Goal: Information Seeking & Learning: Learn about a topic

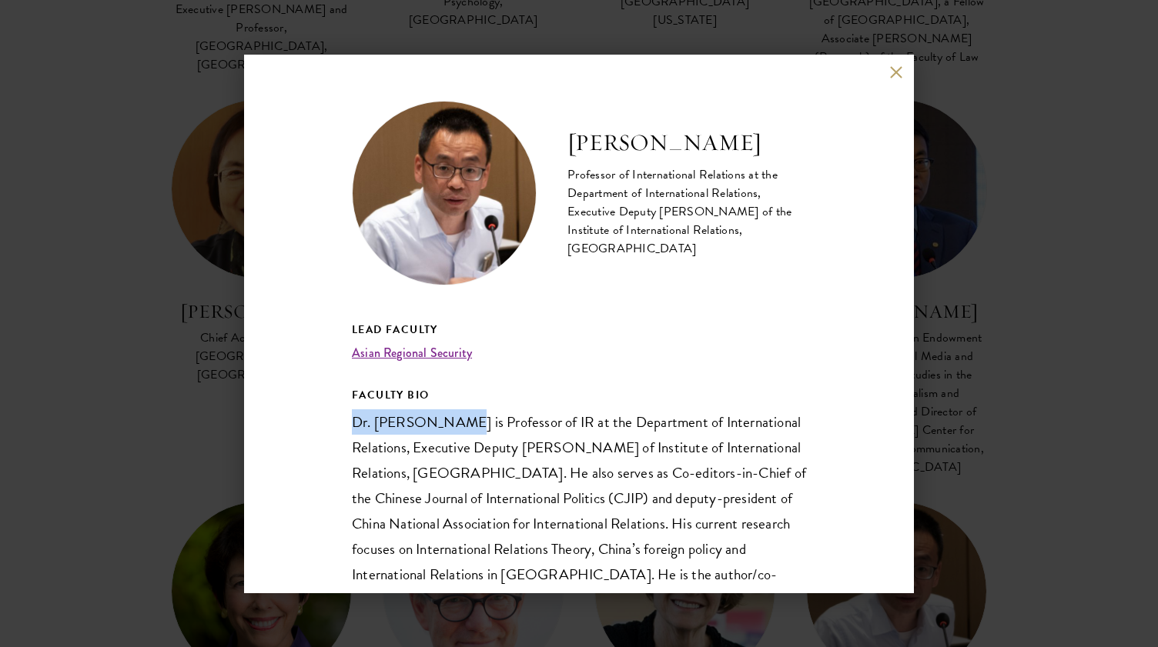
scroll to position [219, 0]
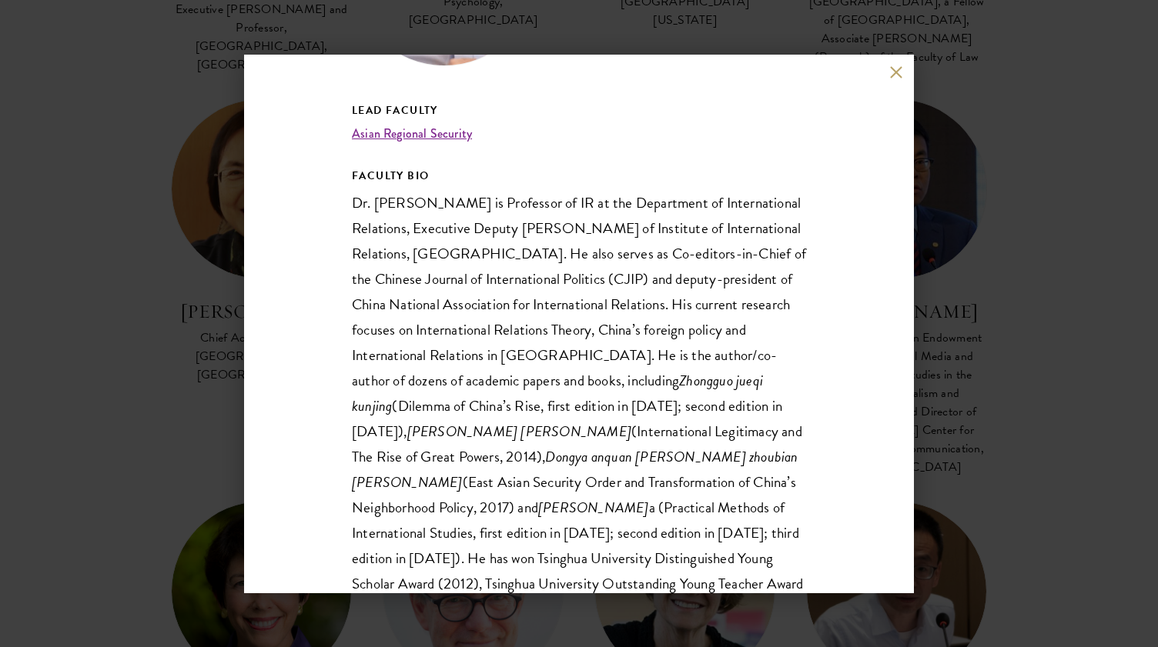
click at [646, 21] on div "Sun Xuefeng Professor of International Relations at the Department of Internati…" at bounding box center [579, 323] width 1158 height 647
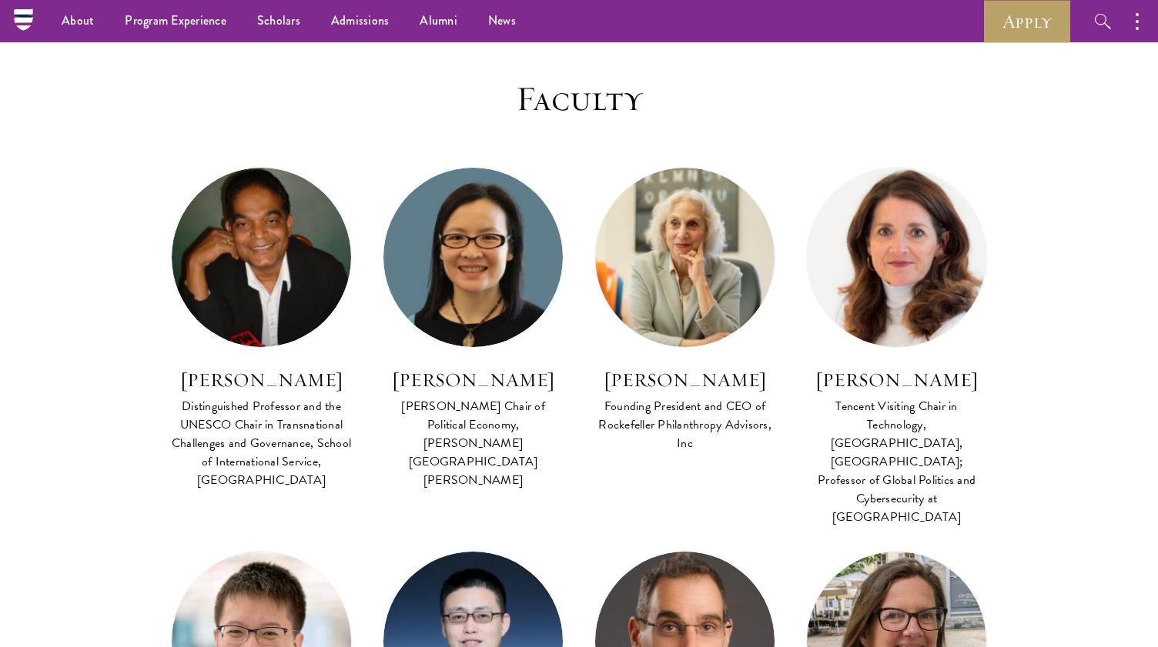
scroll to position [444, 0]
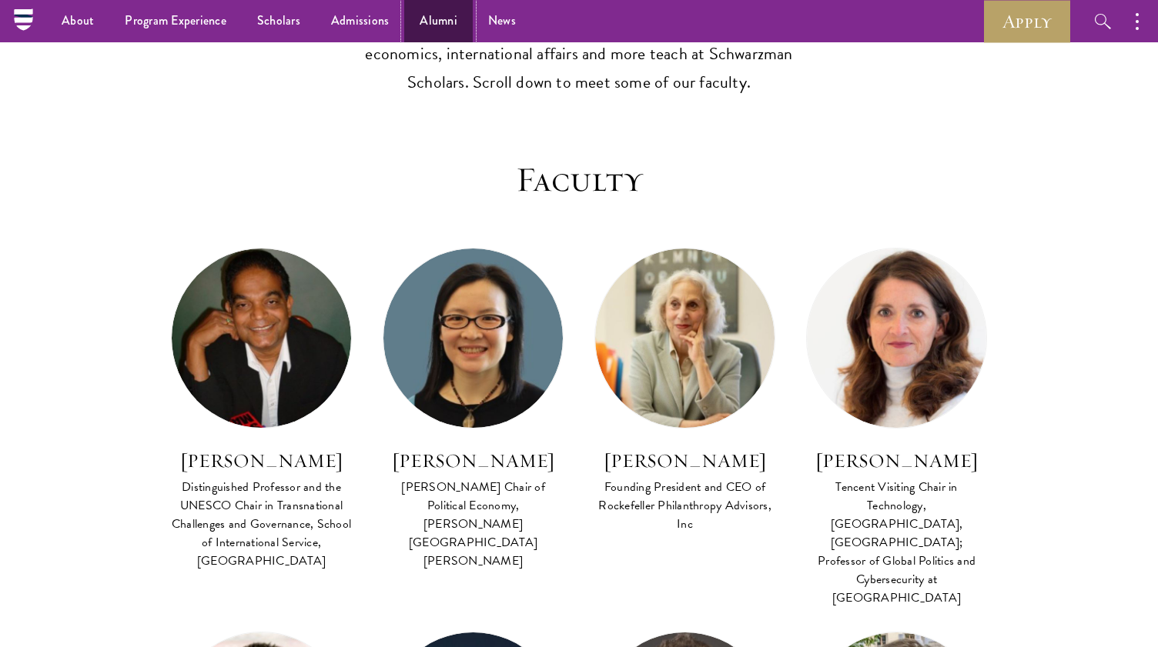
click at [423, 14] on link "Alumni" at bounding box center [438, 21] width 68 height 42
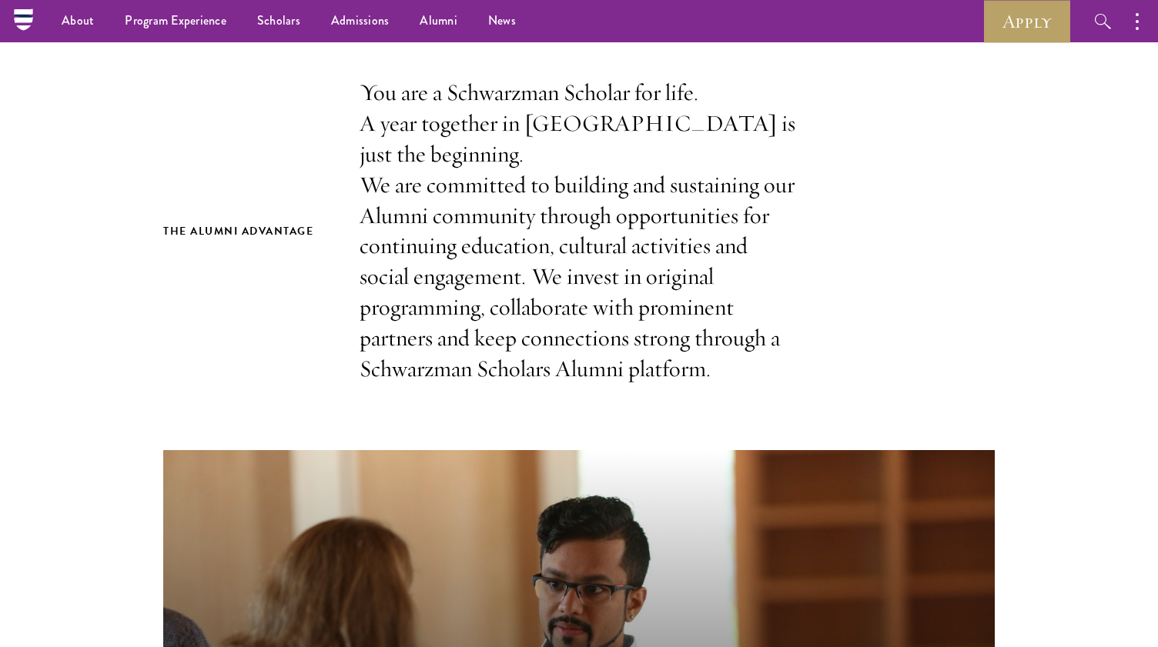
scroll to position [242, 0]
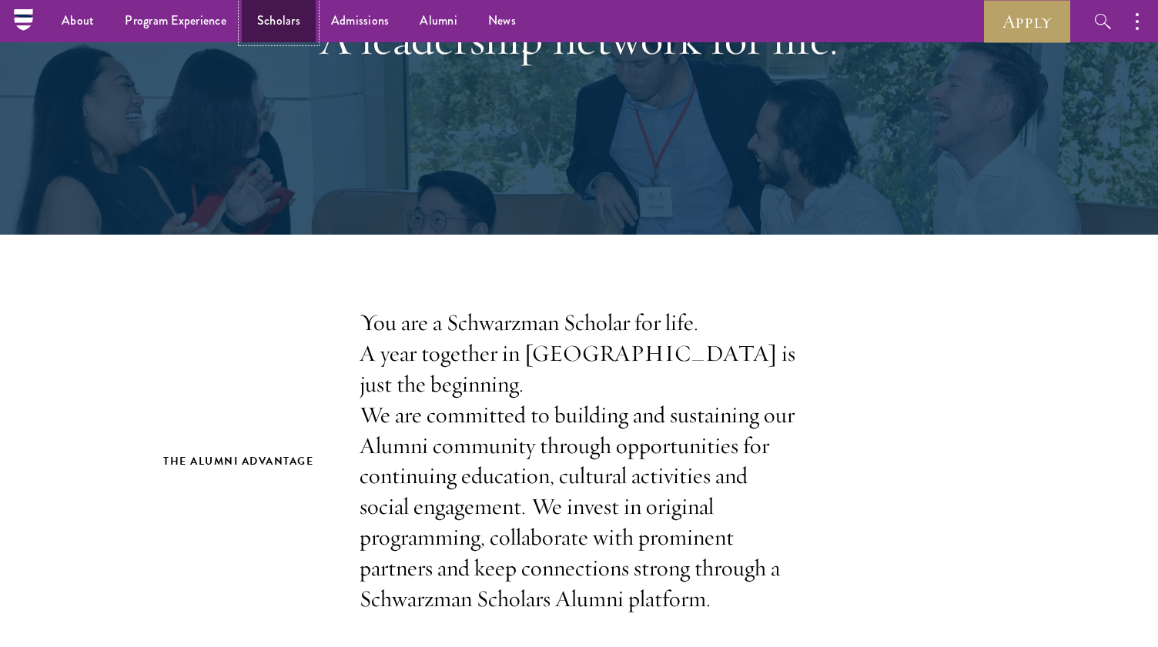
click at [296, 28] on link "Scholars" at bounding box center [279, 21] width 74 height 42
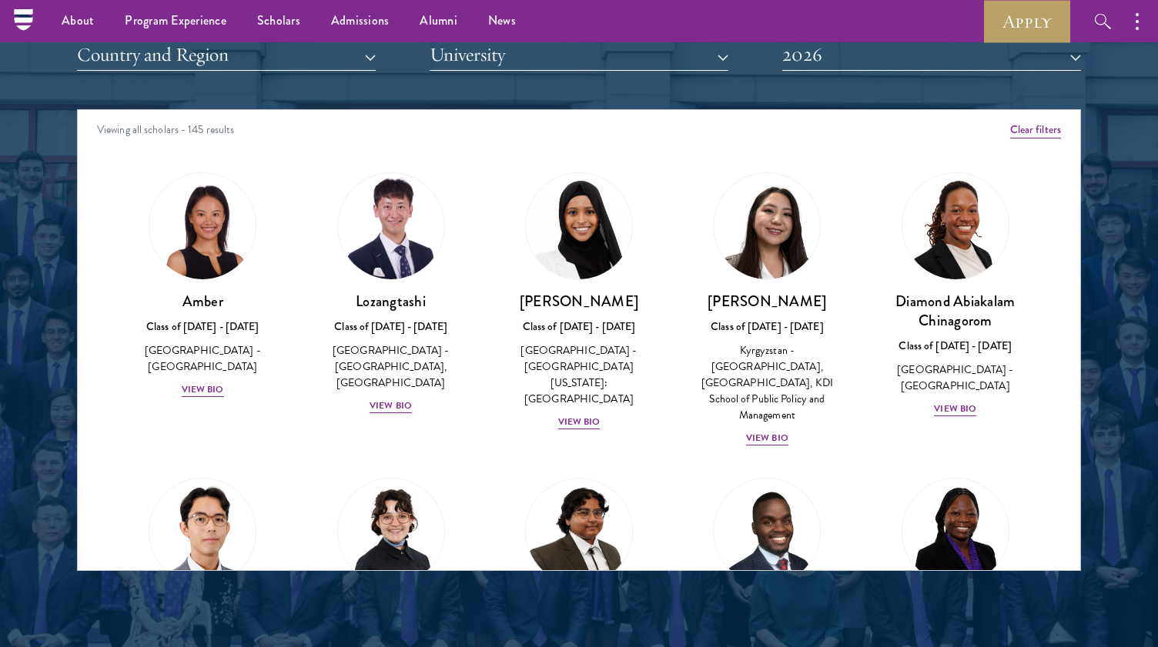
scroll to position [1859, 0]
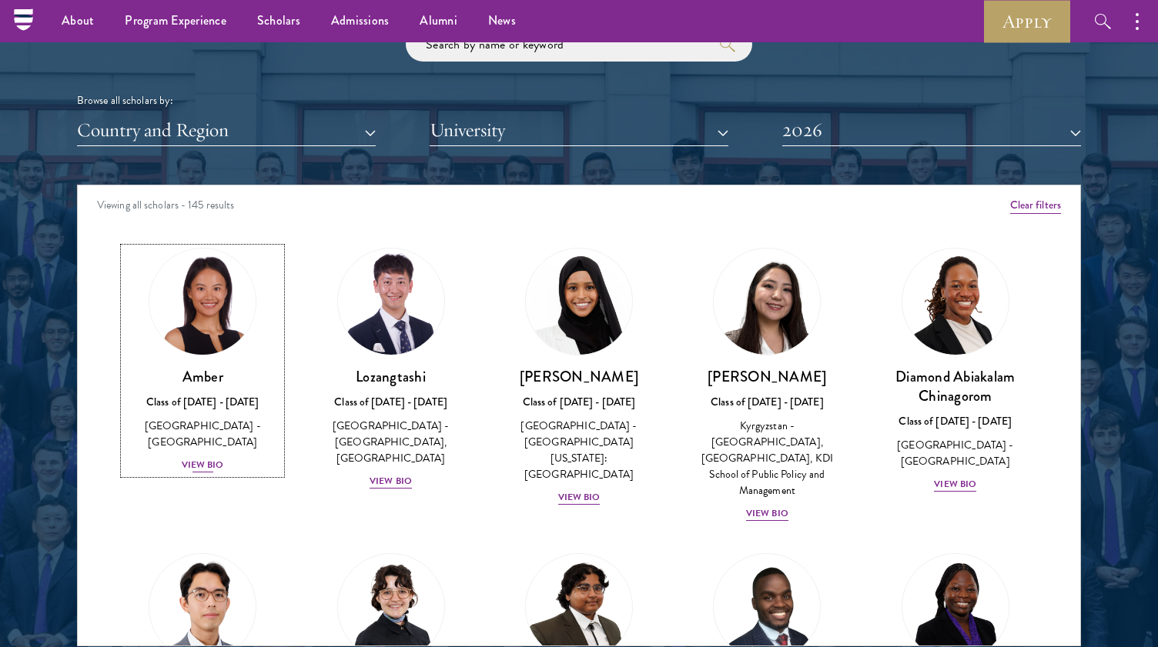
click at [205, 458] on div "View Bio" at bounding box center [203, 465] width 42 height 15
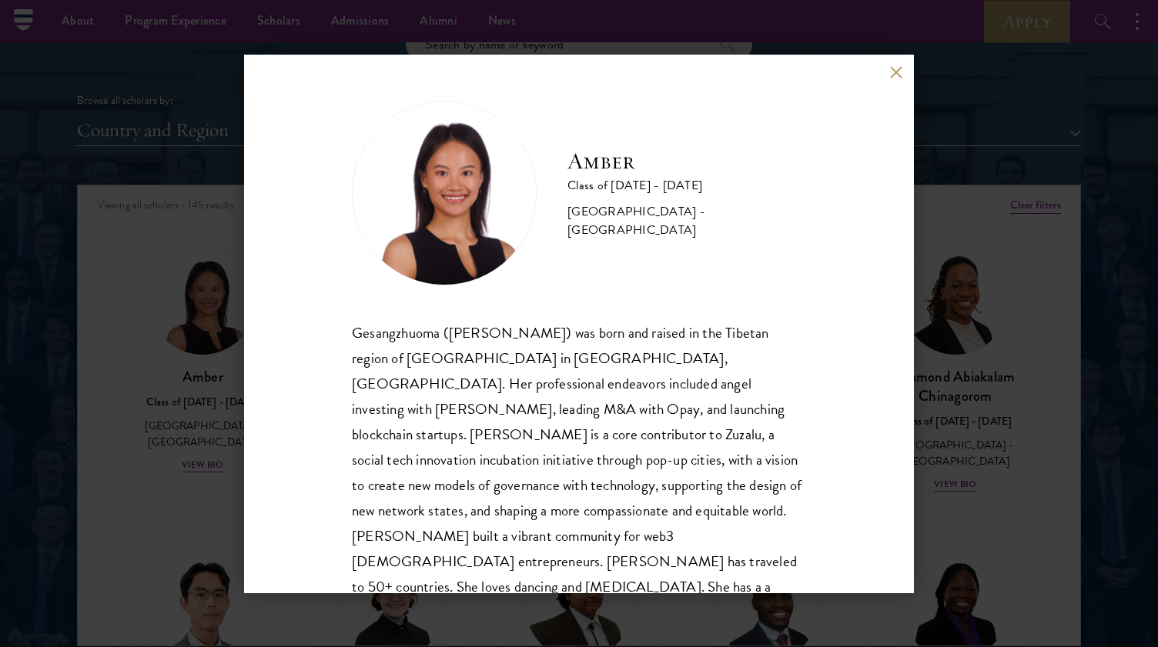
click at [247, 407] on div "Amber Class of [DATE] - [DATE] [GEOGRAPHIC_DATA] - [GEOGRAPHIC_DATA] Gesangzhuo…" at bounding box center [579, 324] width 670 height 539
click at [889, 67] on button at bounding box center [895, 72] width 13 height 13
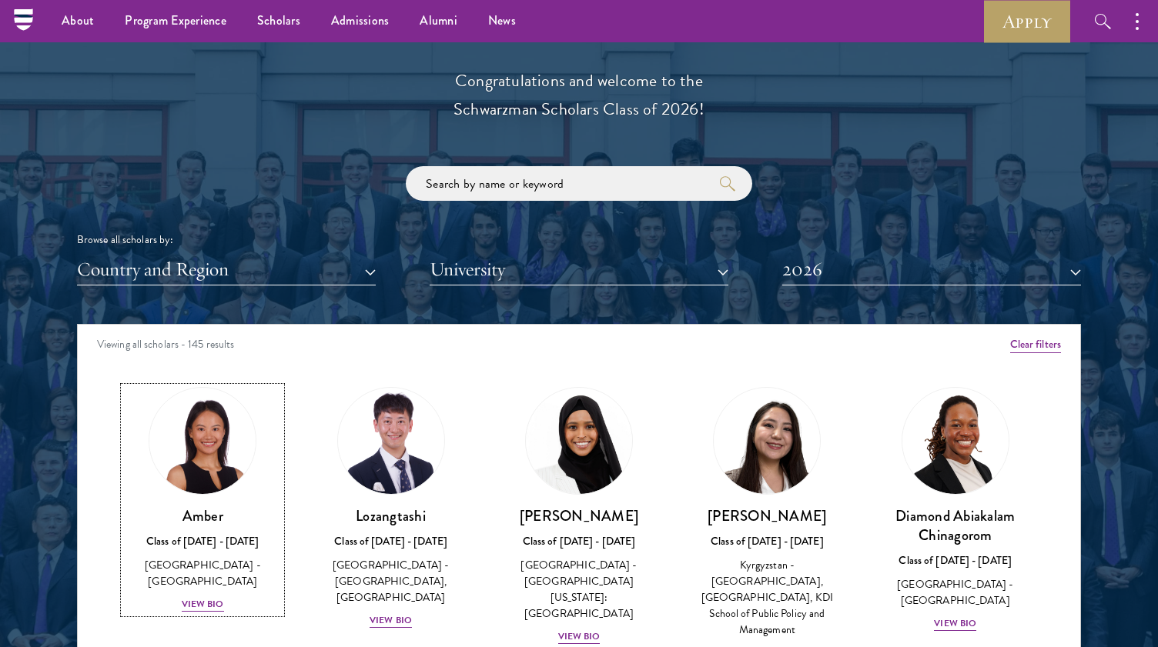
scroll to position [1646, 0]
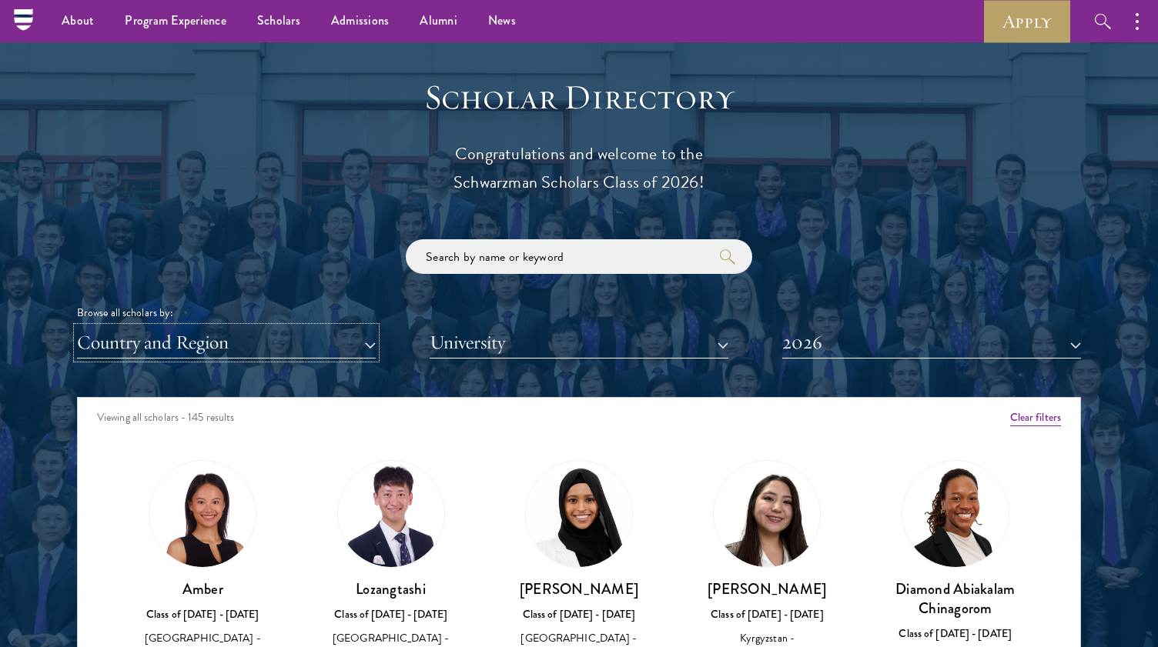
click at [316, 345] on button "Country and Region" at bounding box center [226, 343] width 299 height 32
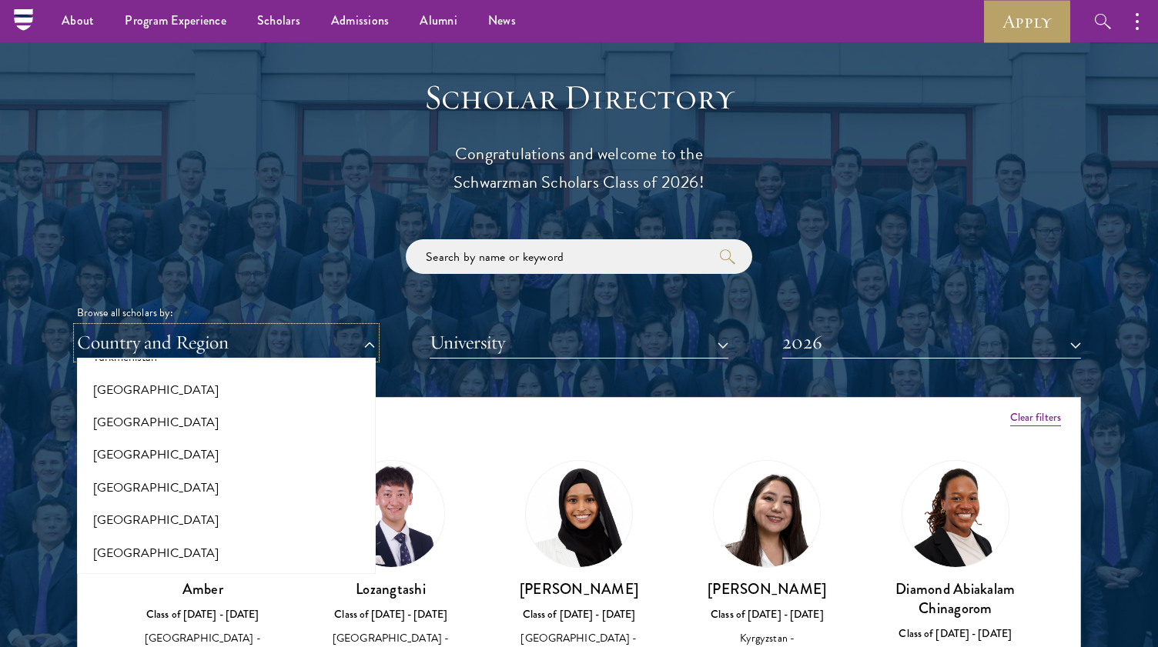
scroll to position [3134, 0]
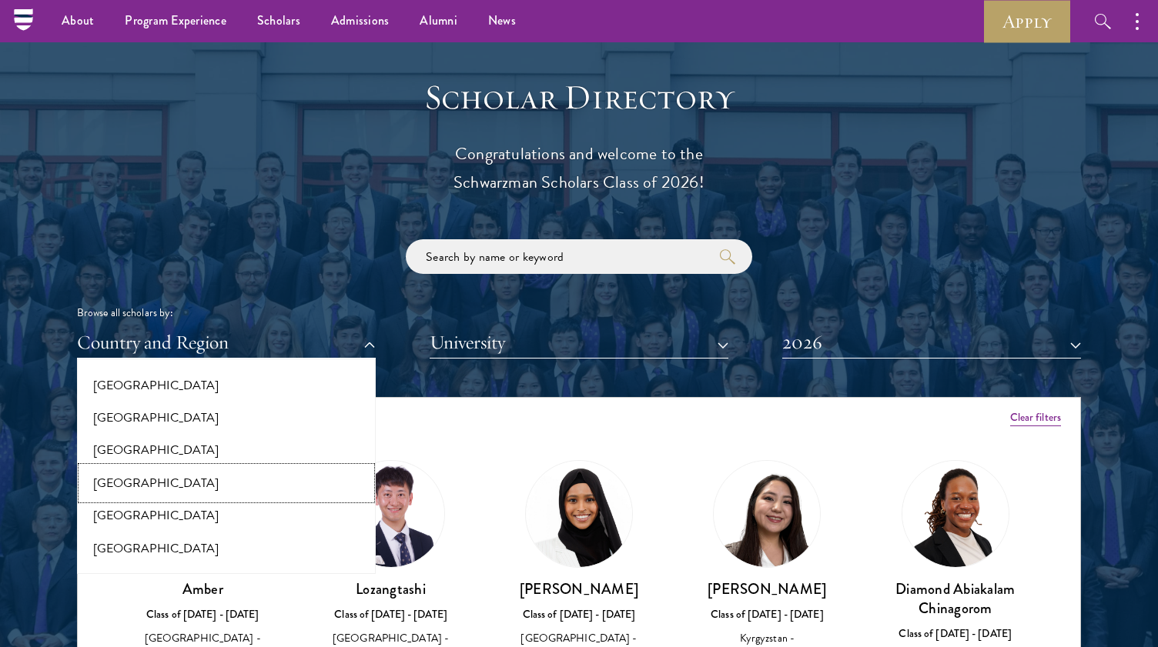
click at [146, 491] on button "[GEOGRAPHIC_DATA]" at bounding box center [226, 483] width 289 height 32
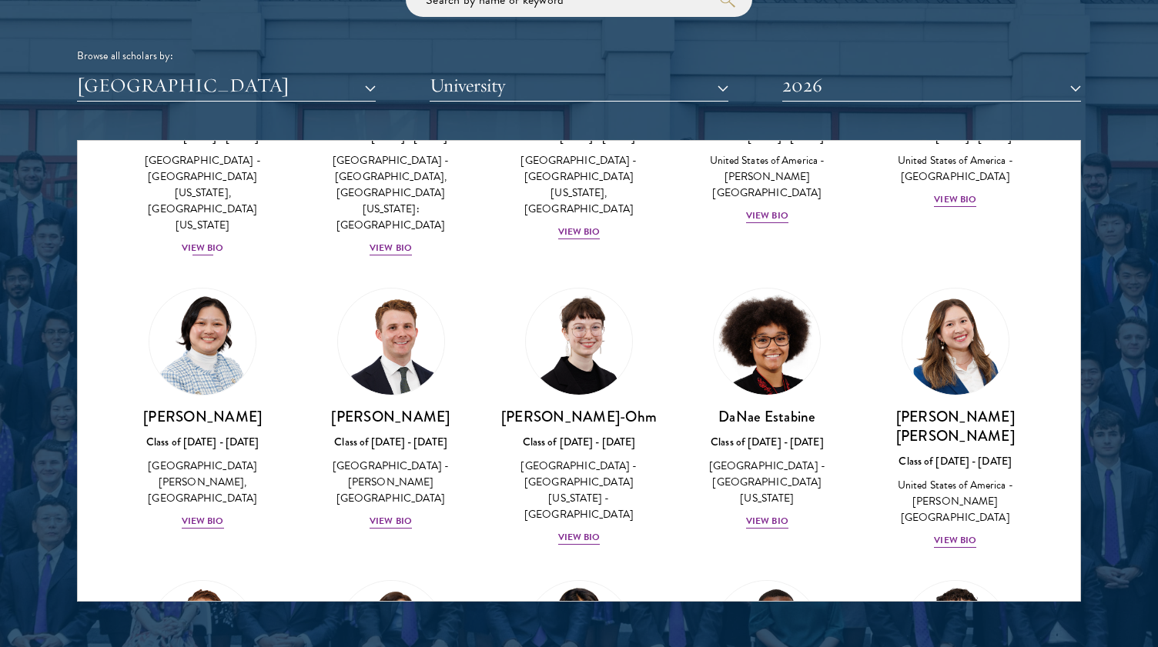
scroll to position [525, 0]
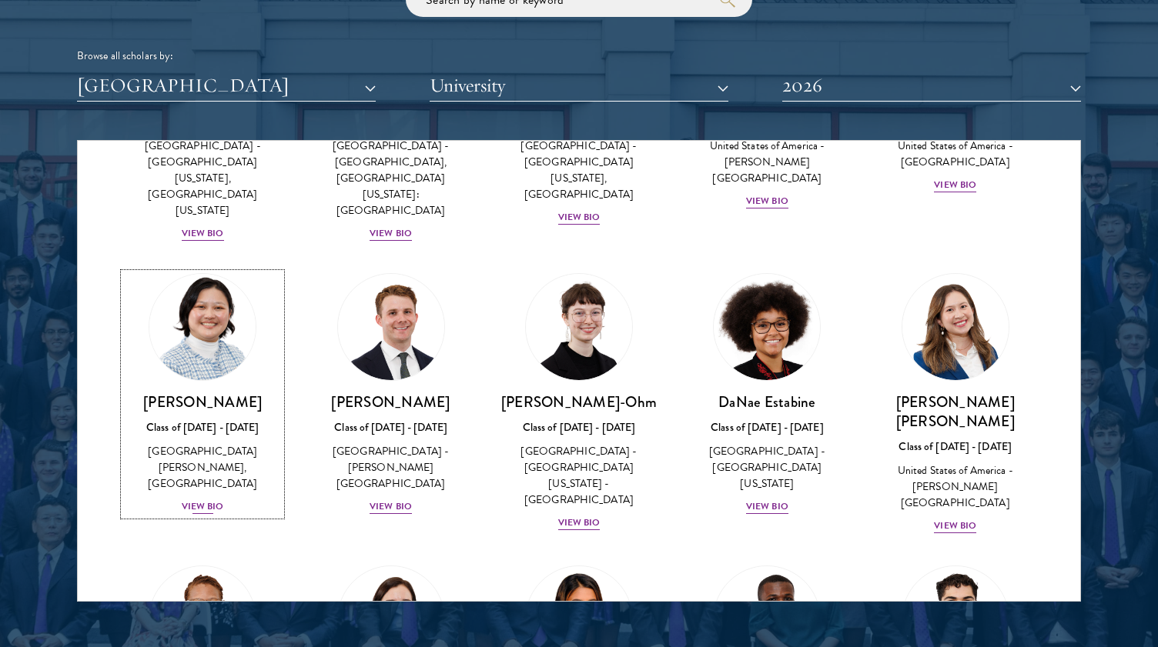
click at [204, 499] on div "View Bio" at bounding box center [203, 506] width 42 height 15
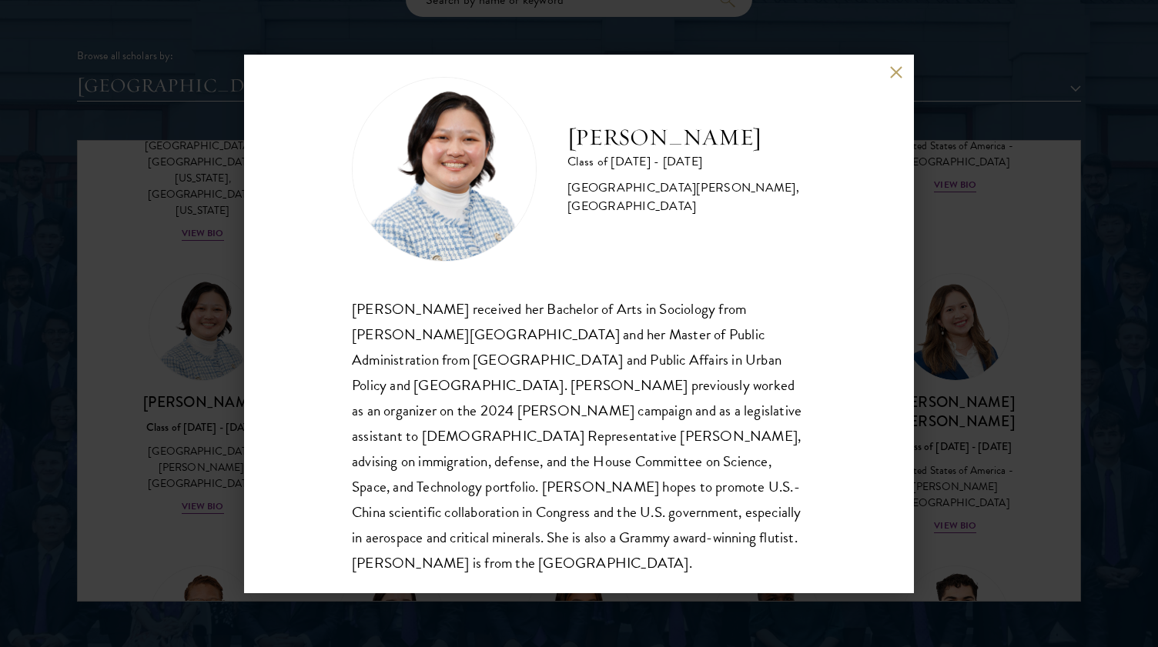
scroll to position [27, 0]
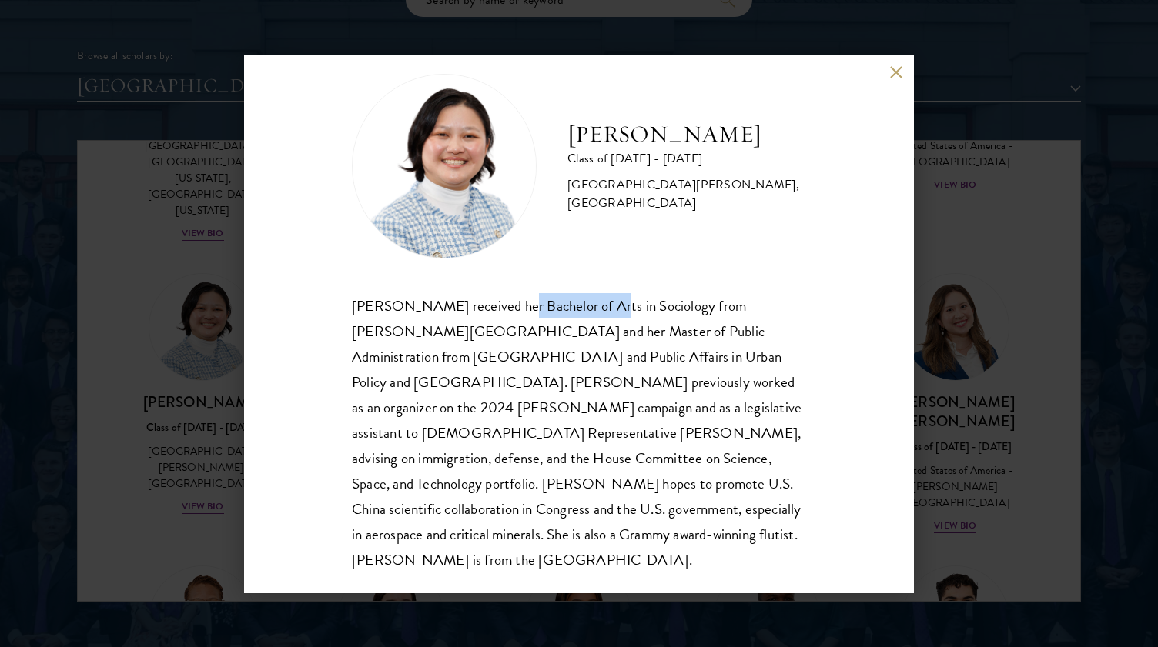
drag, startPoint x: 596, startPoint y: 309, endPoint x: 500, endPoint y: 312, distance: 95.5
click at [500, 312] on div "[PERSON_NAME] received her Bachelor of Arts in Sociology from [PERSON_NAME][GEO…" at bounding box center [579, 433] width 454 height 280
copy div "Bachelor of Arts"
